Goal: Transaction & Acquisition: Purchase product/service

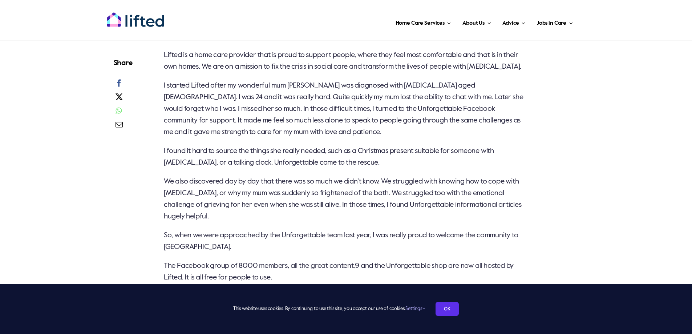
scroll to position [245, 0]
click at [143, 93] on span at bounding box center [135, 99] width 43 height 14
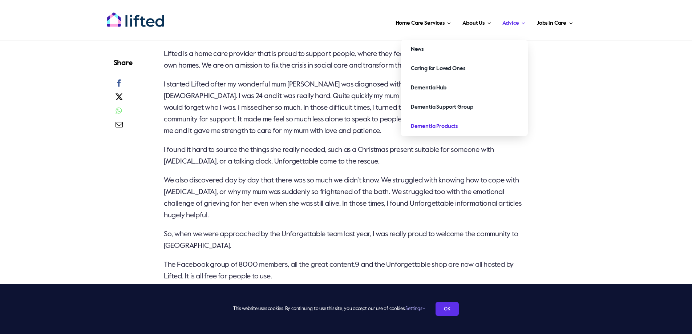
click at [436, 125] on span "Dementia Products" at bounding box center [434, 127] width 47 height 12
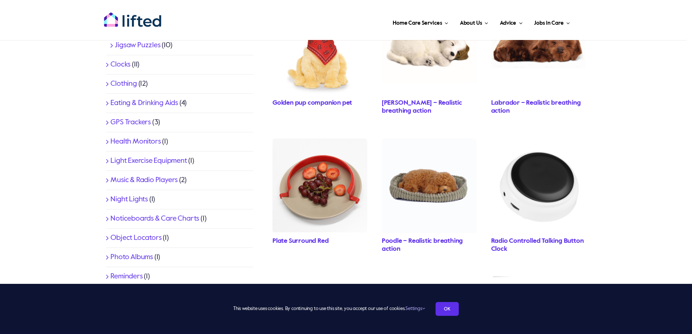
scroll to position [283, 0]
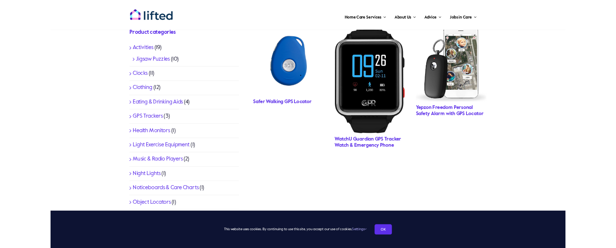
scroll to position [234, 0]
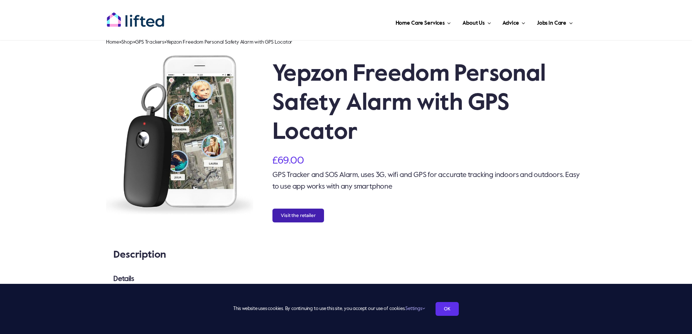
click at [299, 217] on button "Visit the retailer" at bounding box center [299, 216] width 52 height 14
